Goal: Find contact information: Obtain details needed to contact an individual or organization

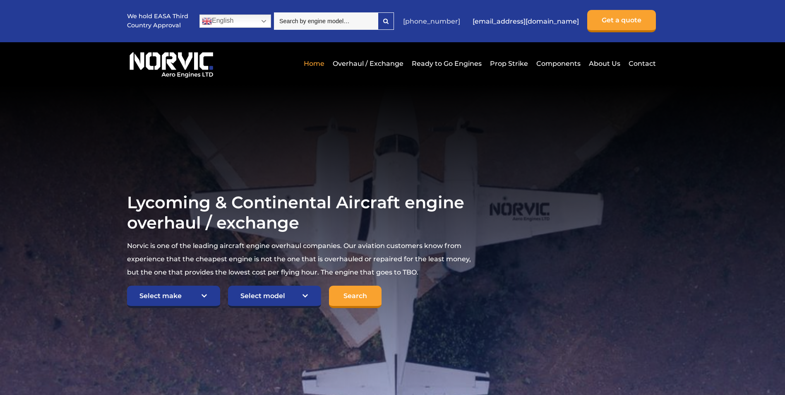
drag, startPoint x: 513, startPoint y: 20, endPoint x: 442, endPoint y: 20, distance: 70.8
click at [442, 20] on ul "[PHONE_NUMBER] [EMAIL_ADDRESS][DOMAIN_NAME] Get a quote" at bounding box center [527, 21] width 261 height 22
drag, startPoint x: 442, startPoint y: 20, endPoint x: 506, endPoint y: 129, distance: 126.3
click at [506, 130] on section "Lycoming & Continental Aircraft engine overhaul / exchange Norvic is one of the…" at bounding box center [392, 249] width 785 height 331
click at [643, 63] on link "Contact" at bounding box center [641, 63] width 29 height 20
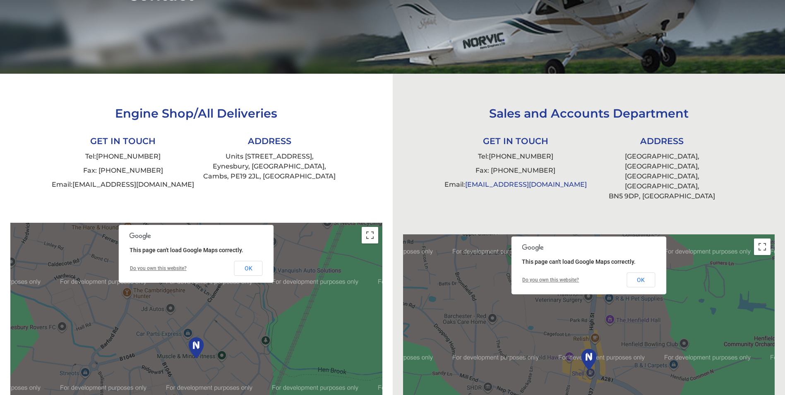
scroll to position [147, 0]
